Goal: Information Seeking & Learning: Learn about a topic

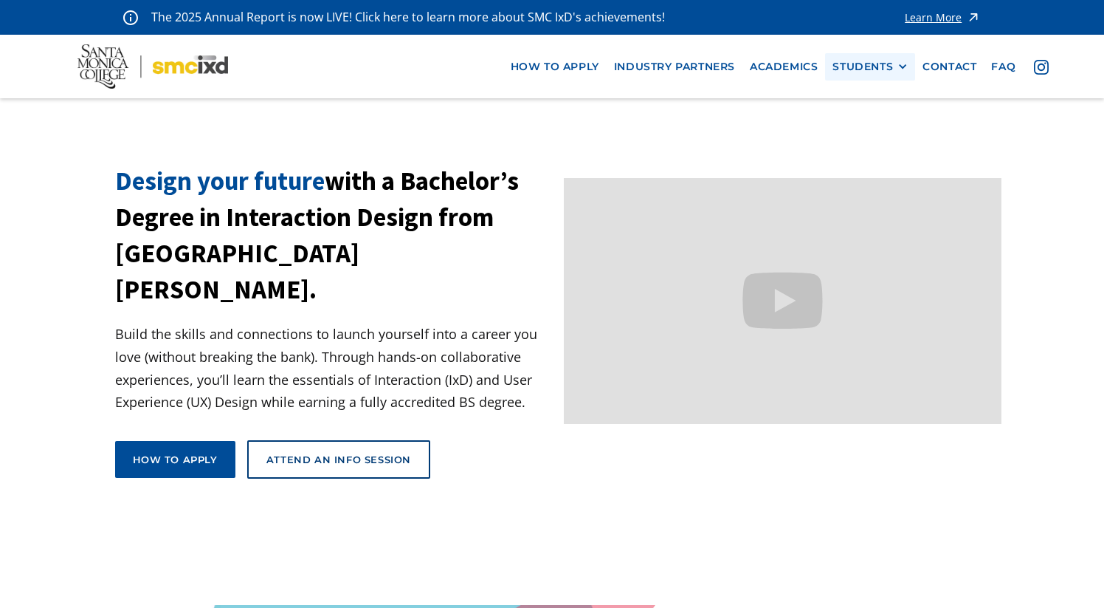
click at [867, 64] on div "STUDENTS" at bounding box center [863, 67] width 61 height 13
click at [873, 142] on link "Alumni" at bounding box center [899, 147] width 133 height 27
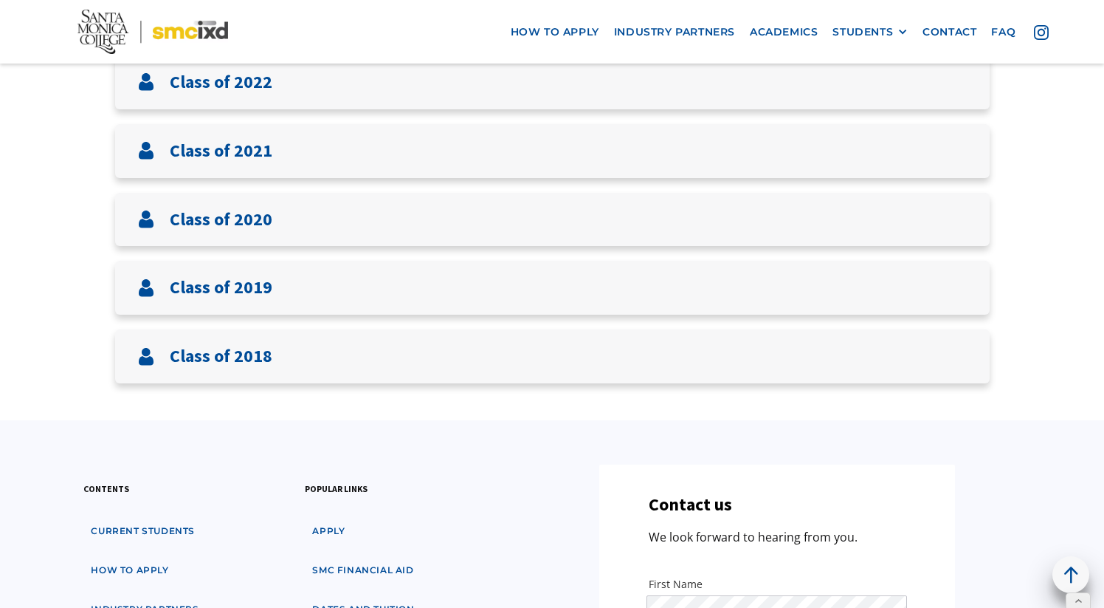
scroll to position [621, 0]
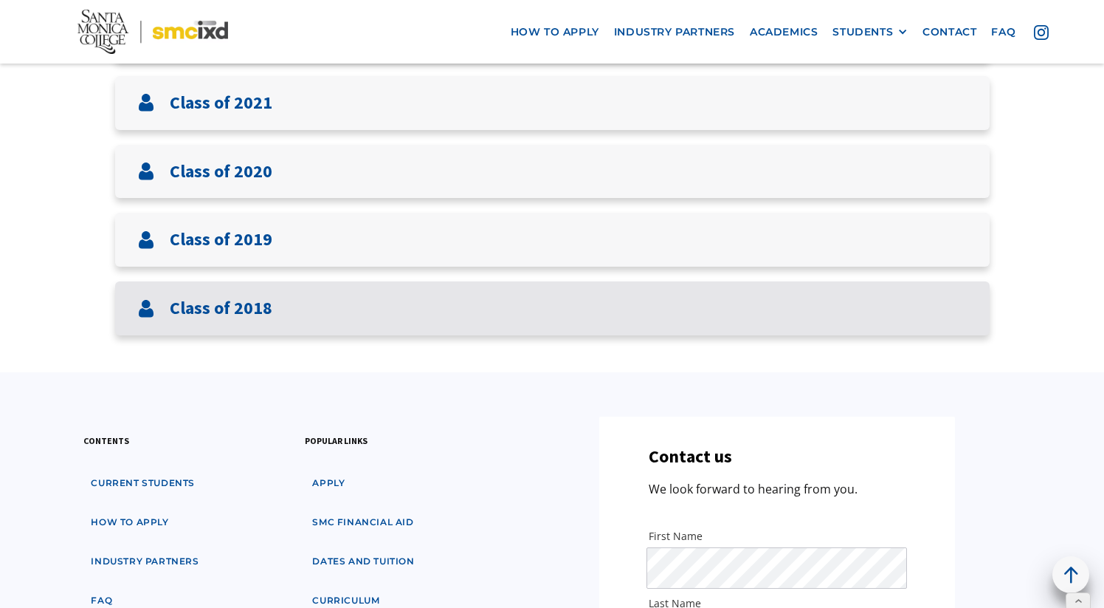
click at [228, 320] on div "Class of 2018" at bounding box center [204, 308] width 135 height 24
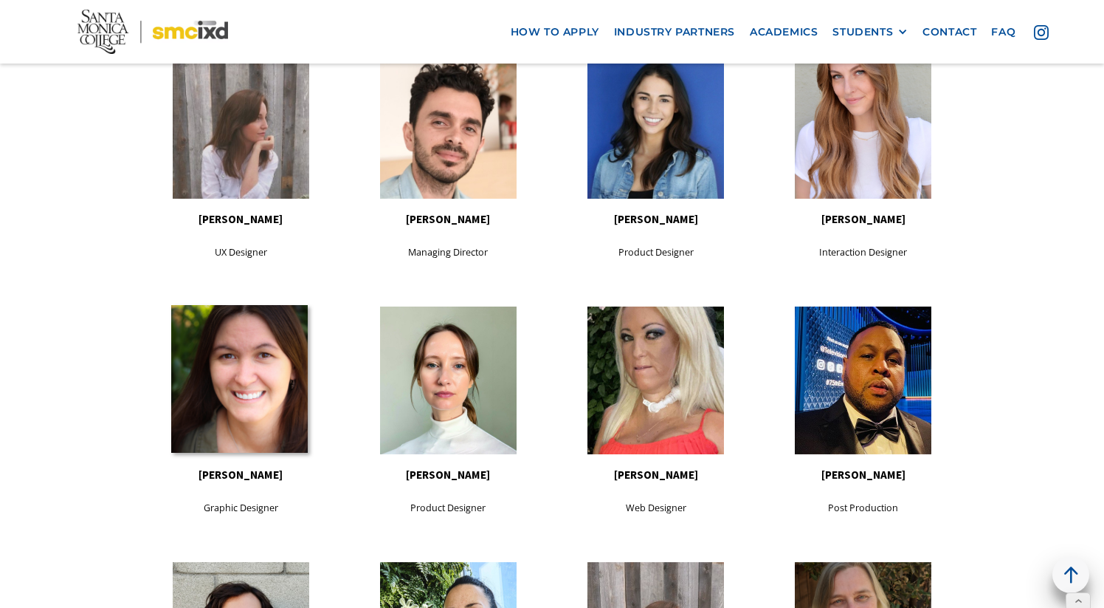
scroll to position [635, 0]
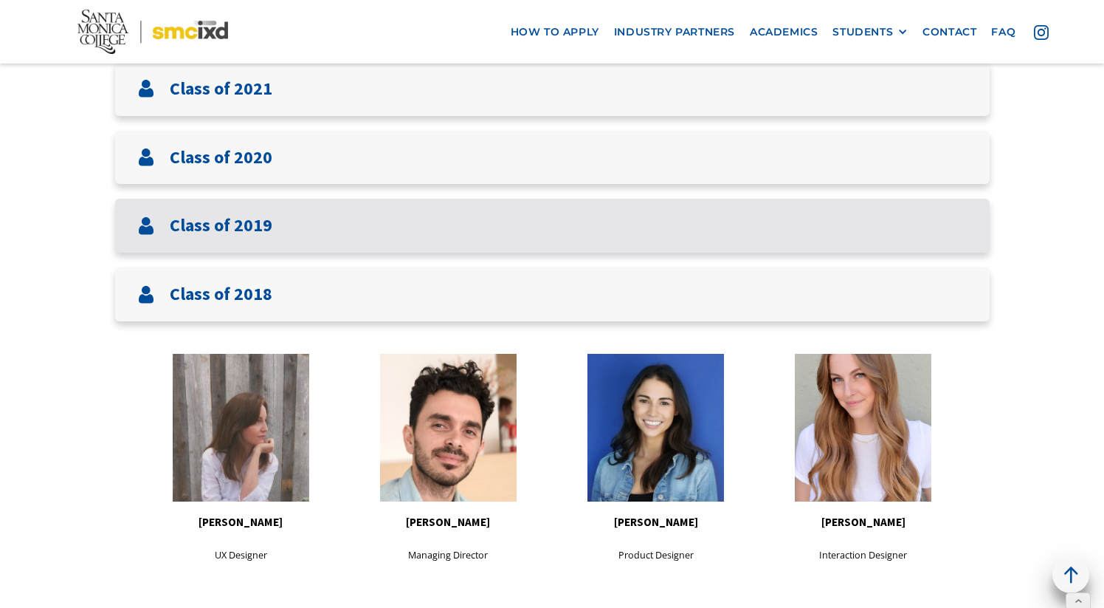
click at [216, 232] on h3 "Class of 2019" at bounding box center [221, 225] width 103 height 21
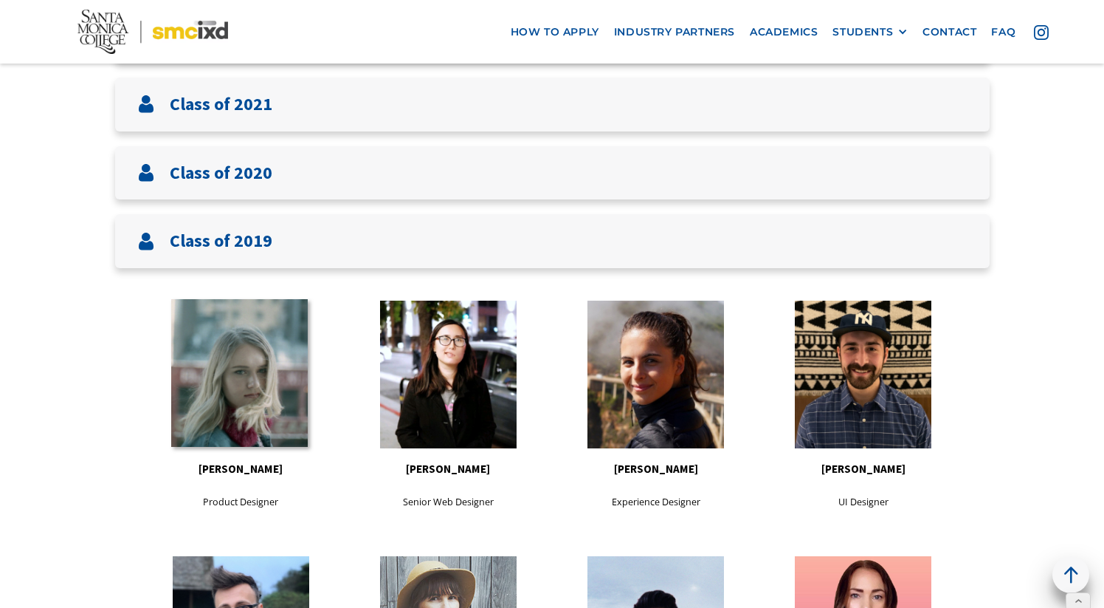
scroll to position [568, 0]
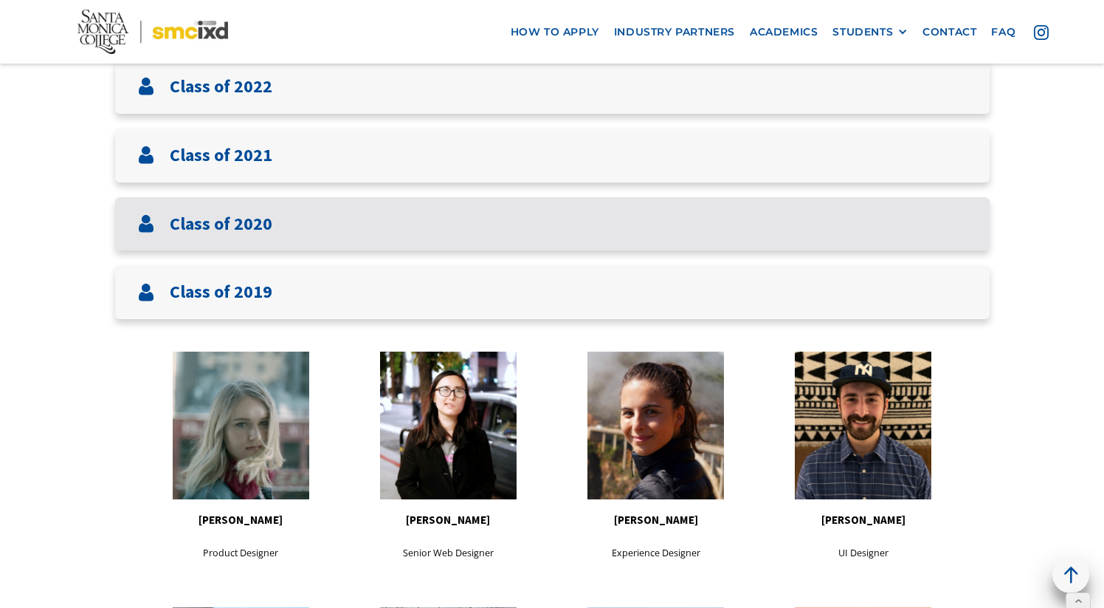
click at [224, 235] on h3 "Class of 2020" at bounding box center [221, 223] width 103 height 21
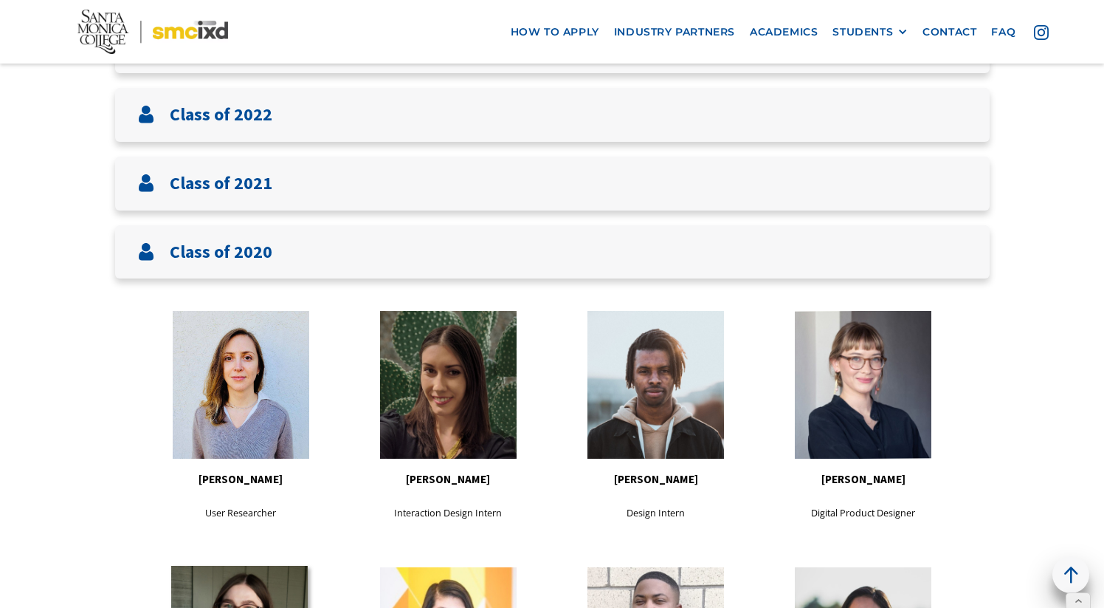
scroll to position [537, 0]
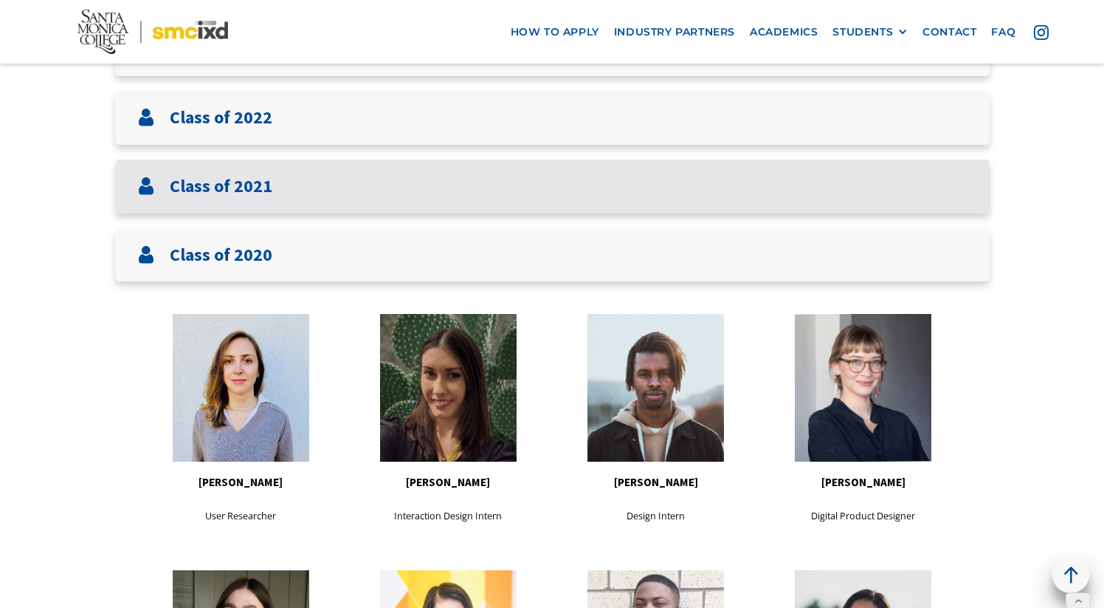
click at [238, 184] on h3 "Class of 2021" at bounding box center [221, 186] width 103 height 21
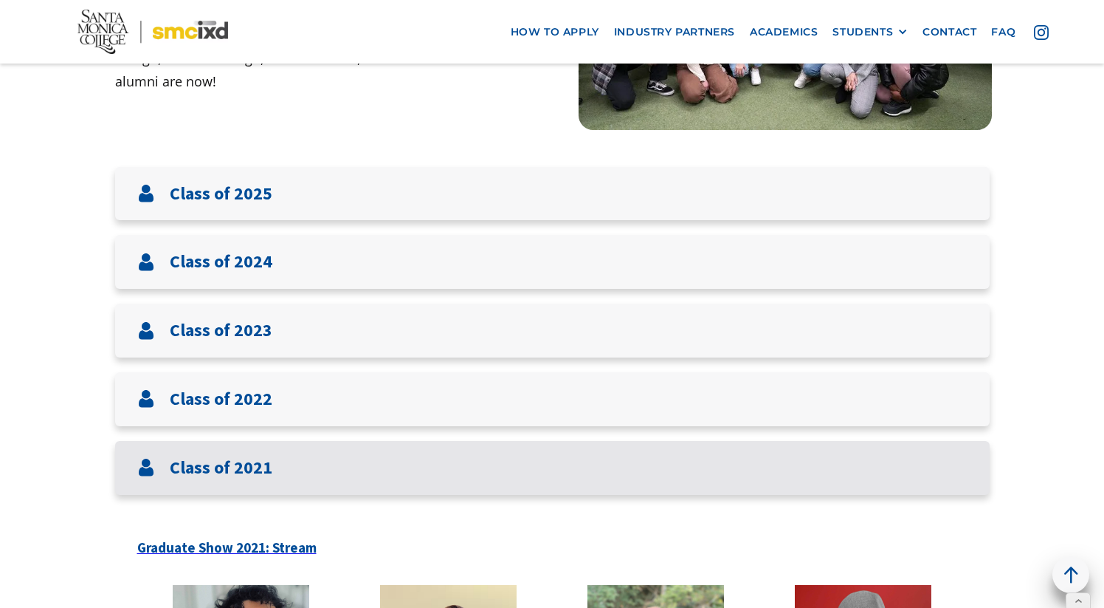
scroll to position [251, 0]
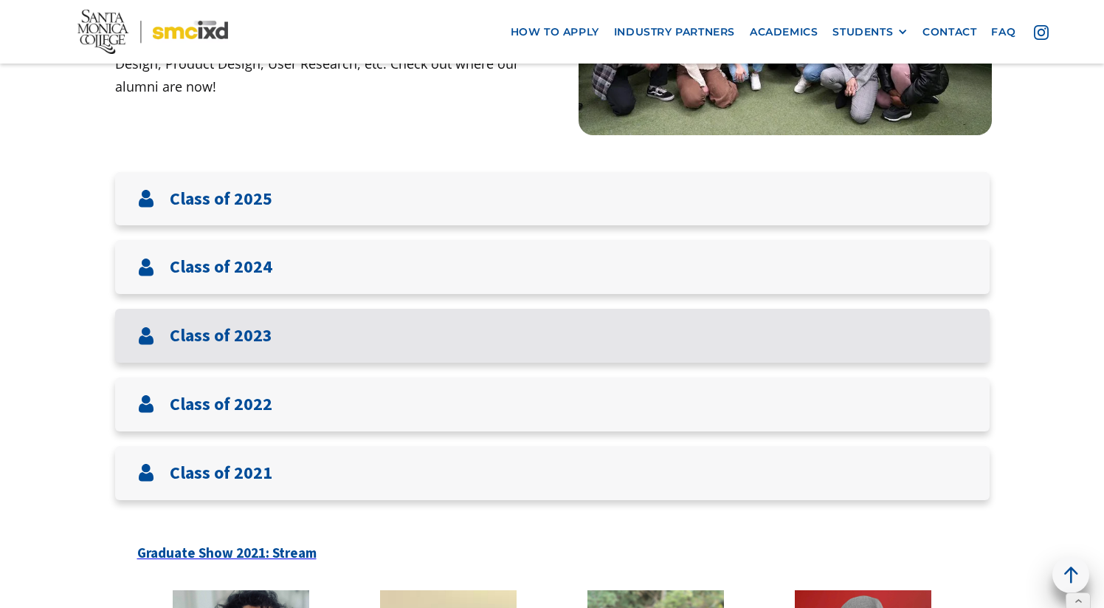
click at [239, 332] on h3 "Class of 2023" at bounding box center [221, 335] width 103 height 21
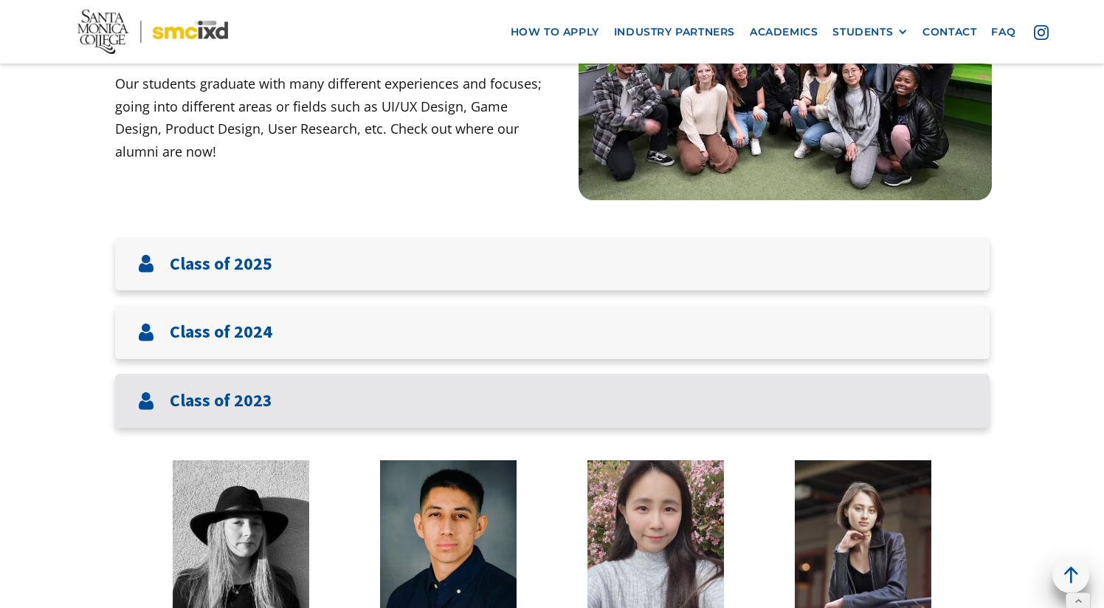
scroll to position [21, 0]
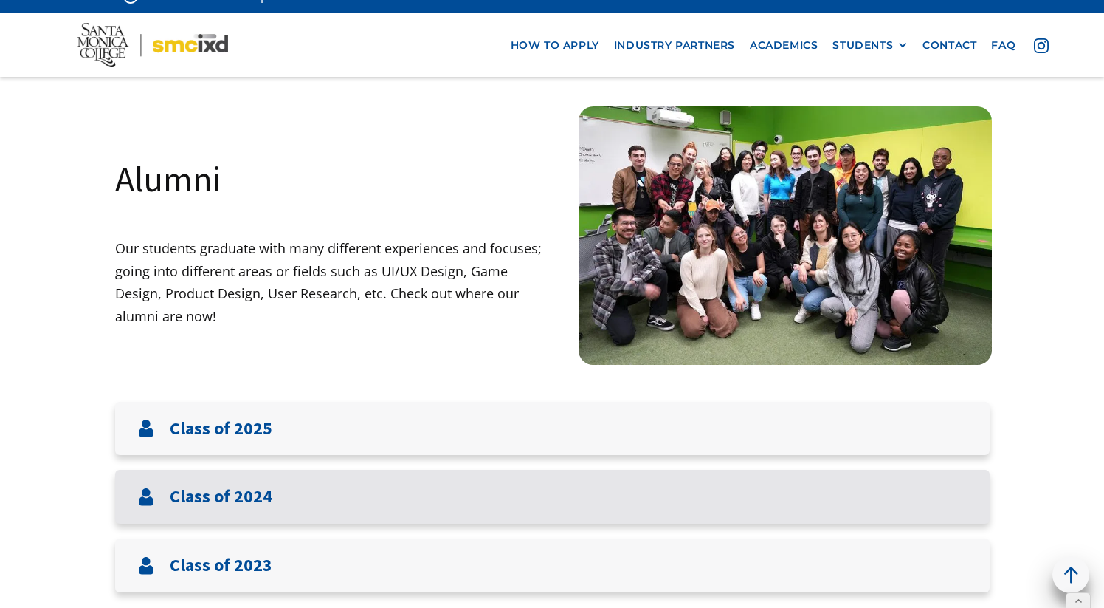
click at [218, 490] on h3 "Class of 2024" at bounding box center [221, 496] width 103 height 21
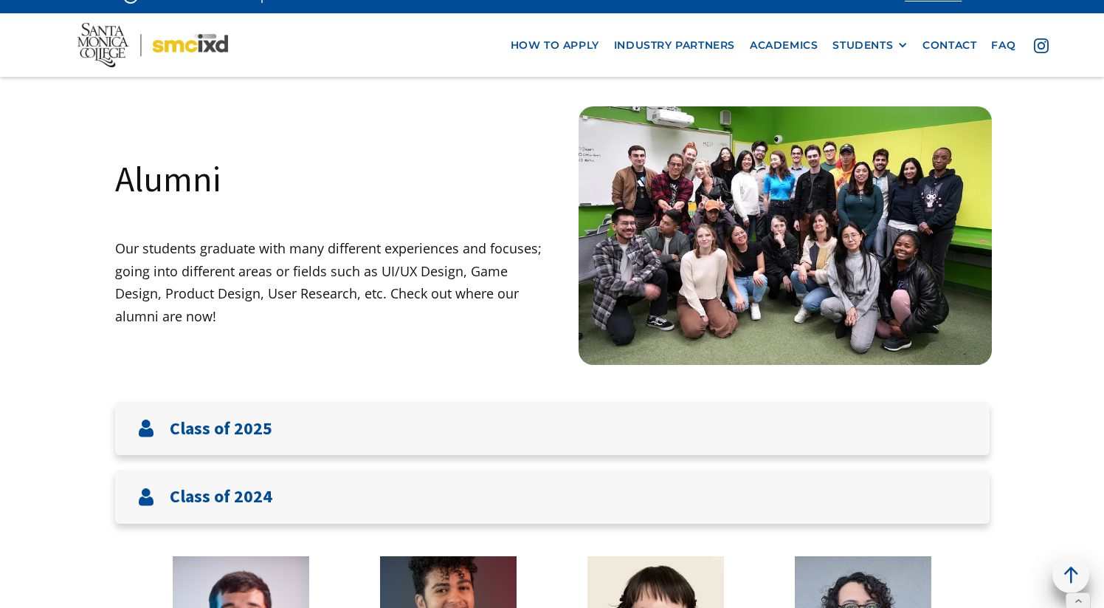
scroll to position [278, 0]
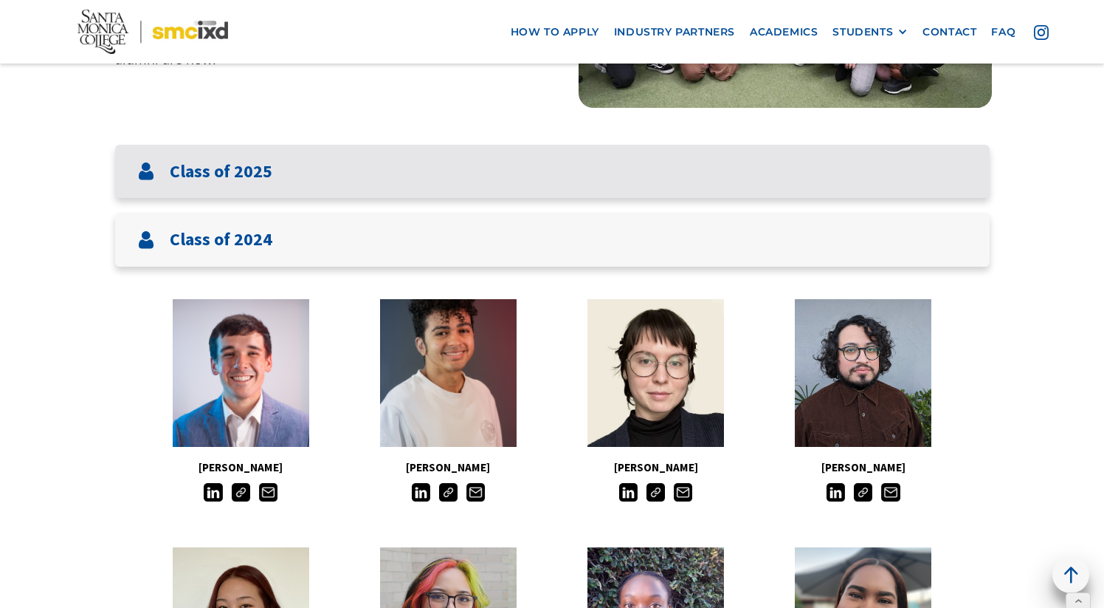
click at [219, 182] on h3 "Class of 2025" at bounding box center [221, 171] width 103 height 21
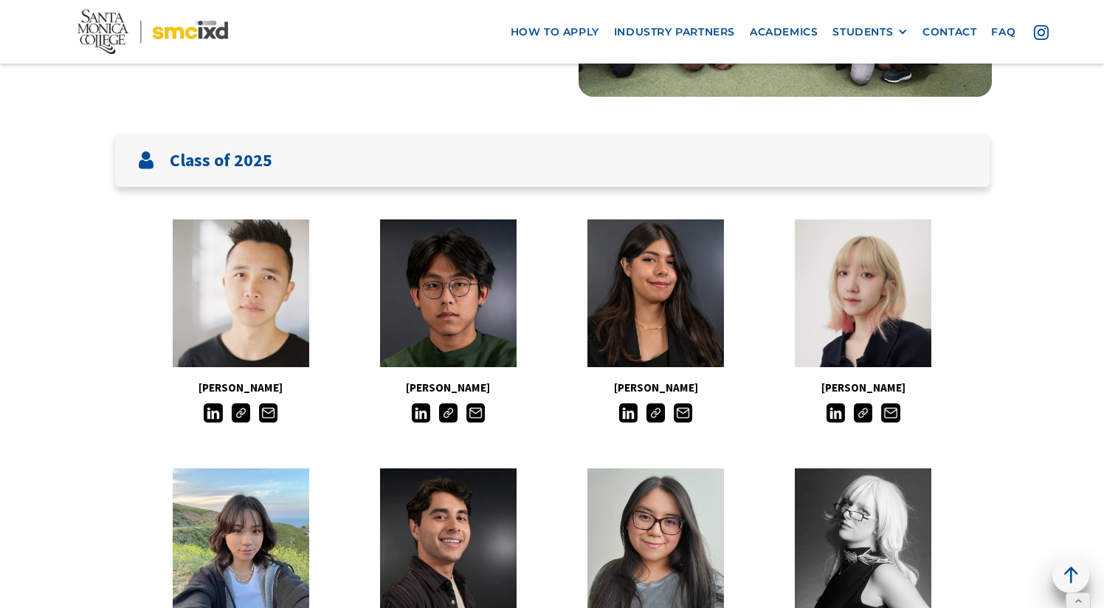
scroll to position [387, 0]
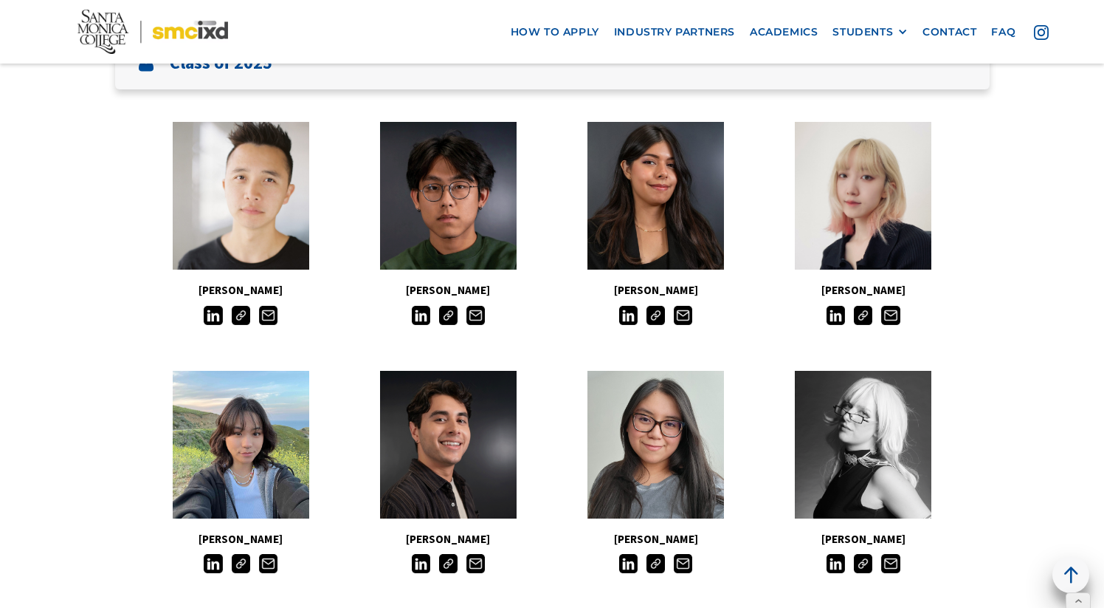
click at [859, 317] on img at bounding box center [863, 315] width 18 height 18
click at [664, 317] on img at bounding box center [656, 315] width 18 height 18
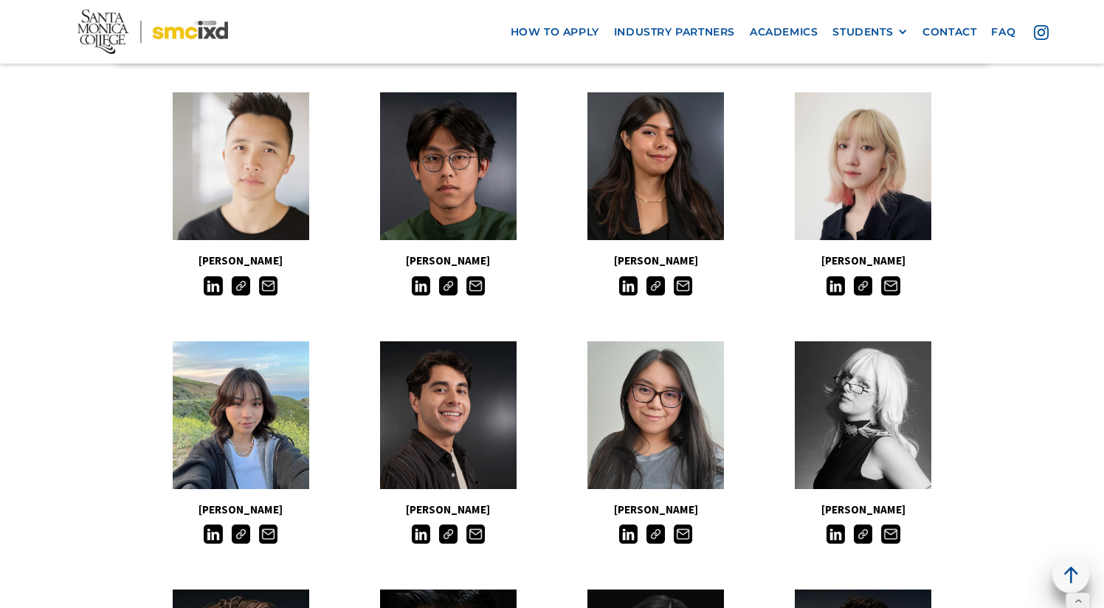
scroll to position [445, 0]
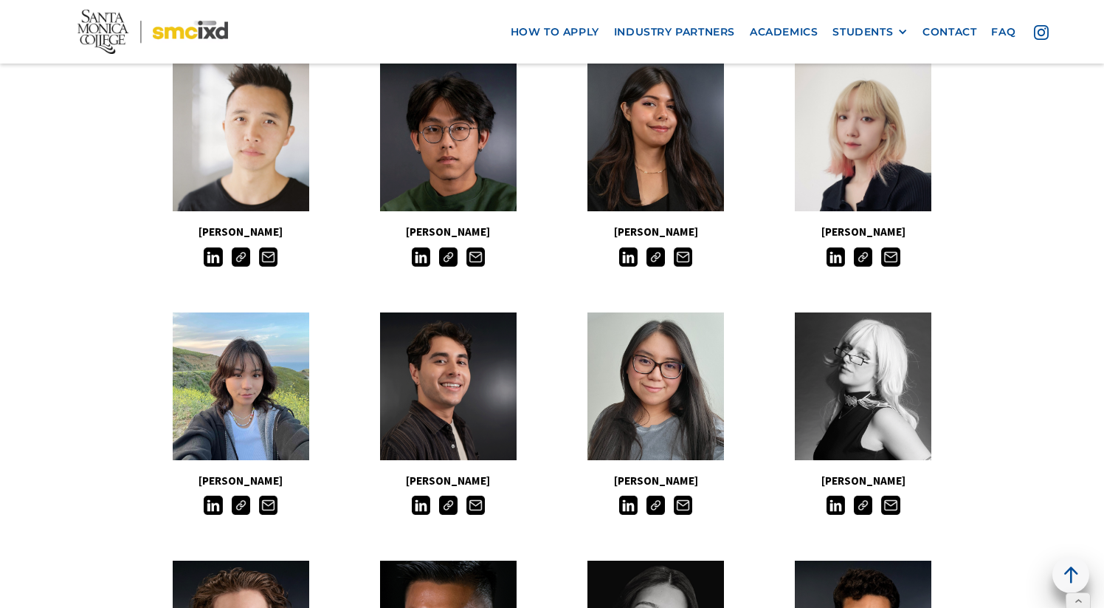
click at [449, 507] on img at bounding box center [448, 504] width 18 height 18
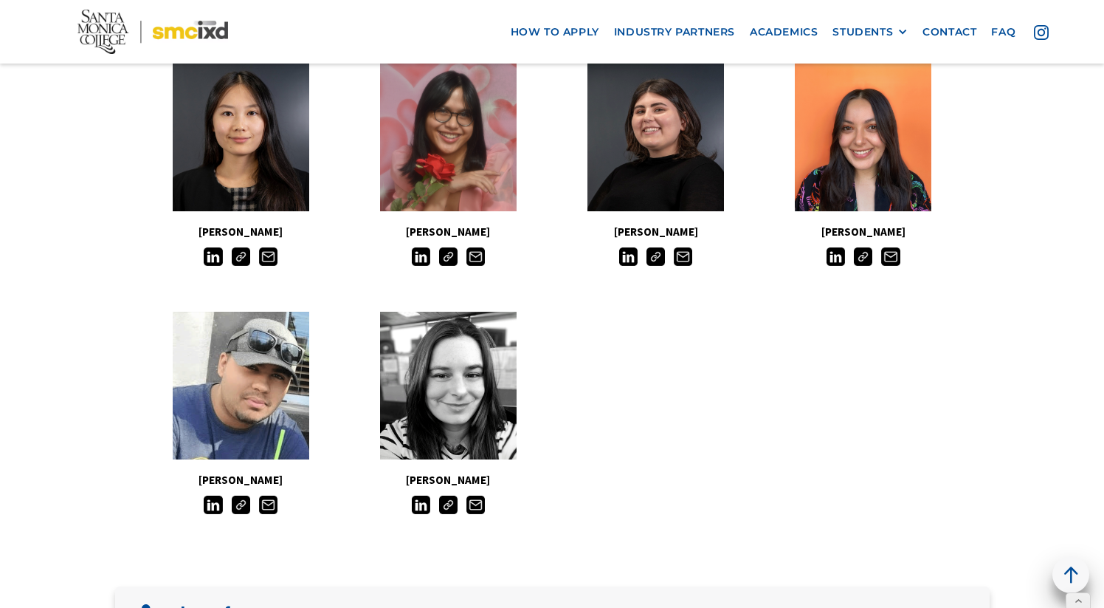
scroll to position [1209, 0]
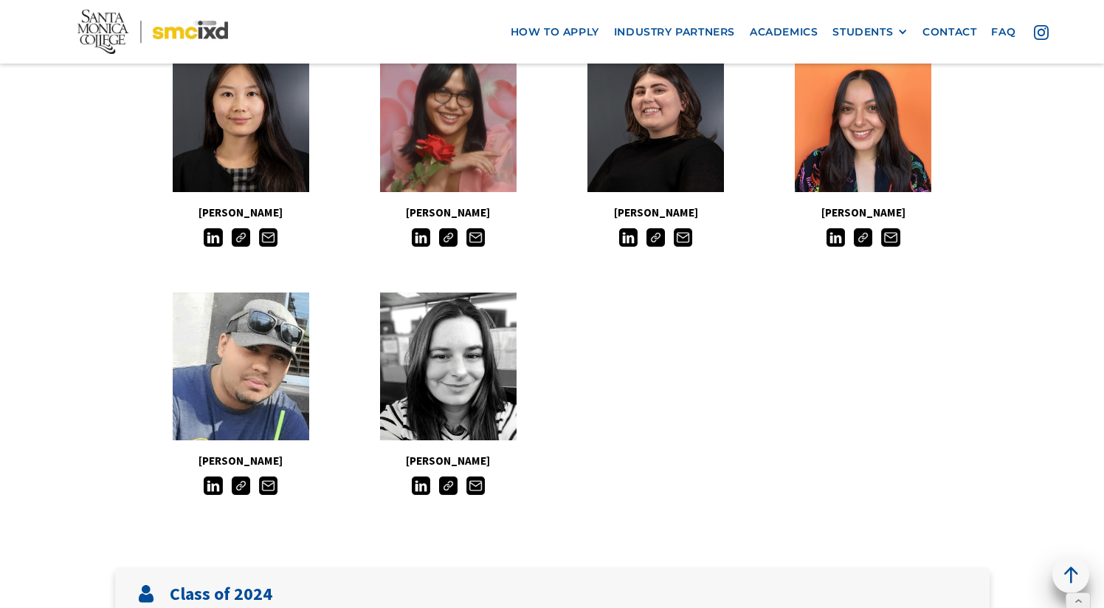
click at [238, 486] on img at bounding box center [241, 485] width 18 height 18
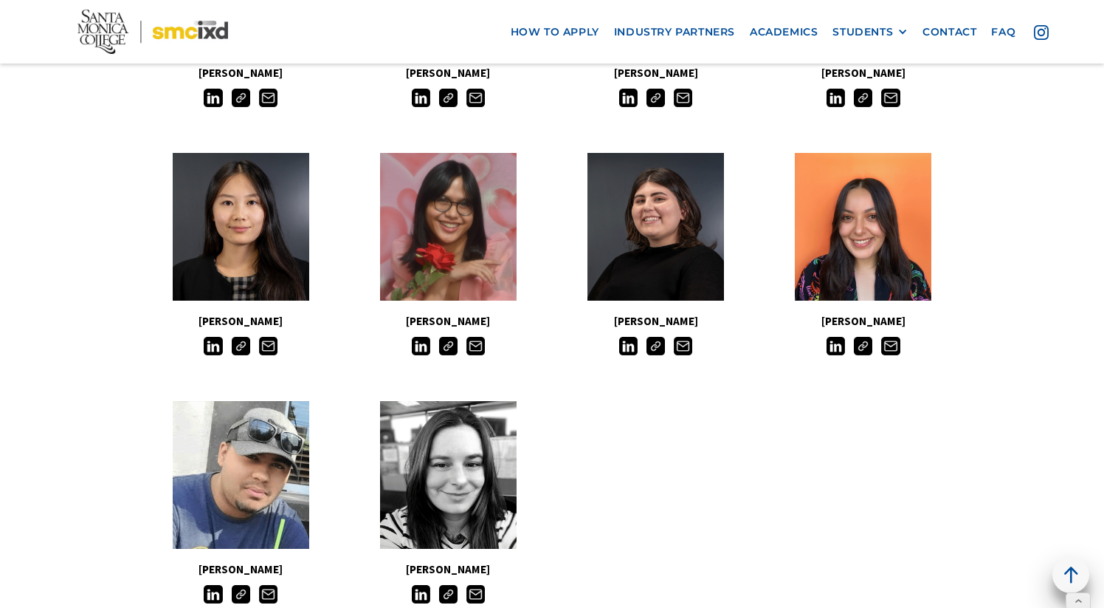
scroll to position [904, 0]
